Goal: Navigation & Orientation: Find specific page/section

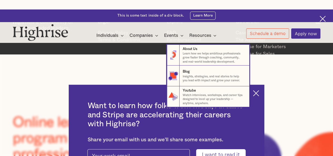
click at [262, 51] on nav "8 About Us Learn how we helps ambitious professionals grow faster through coach…" at bounding box center [166, 72] width 316 height 71
click at [260, 46] on nav "8 About Us Learn how we helps ambitious professionals grow faster through coach…" at bounding box center [166, 72] width 316 height 71
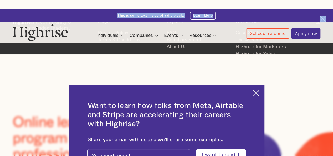
click at [320, 20] on div "This is some text inside of a div block. Learn More" at bounding box center [166, 15] width 333 height 12
click at [258, 90] on img at bounding box center [256, 93] width 6 height 6
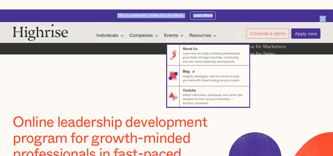
click at [188, 73] on div "Blog" at bounding box center [186, 71] width 7 height 5
